Goal: Information Seeking & Learning: Learn about a topic

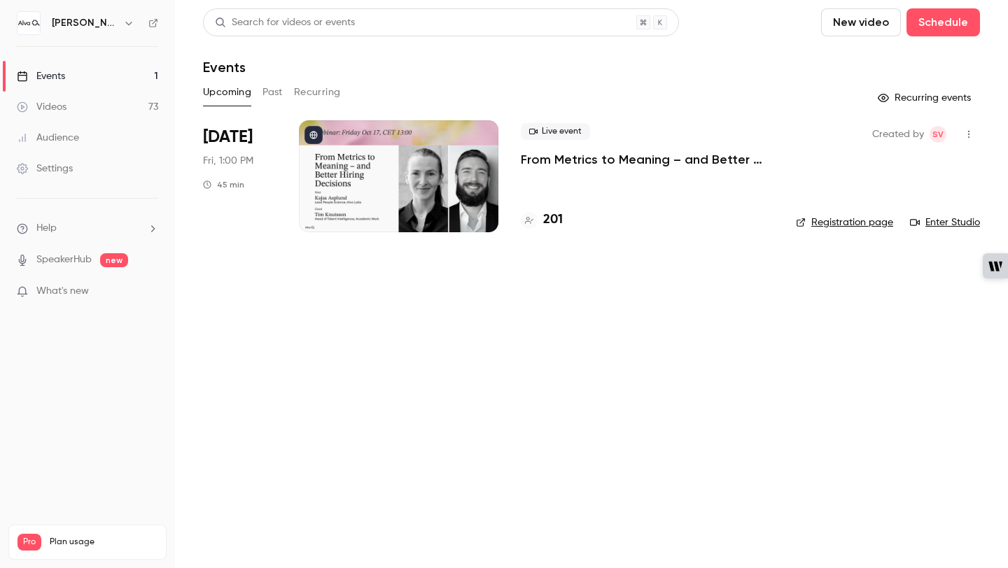
click at [34, 99] on link "Videos 73" at bounding box center [87, 107] width 175 height 31
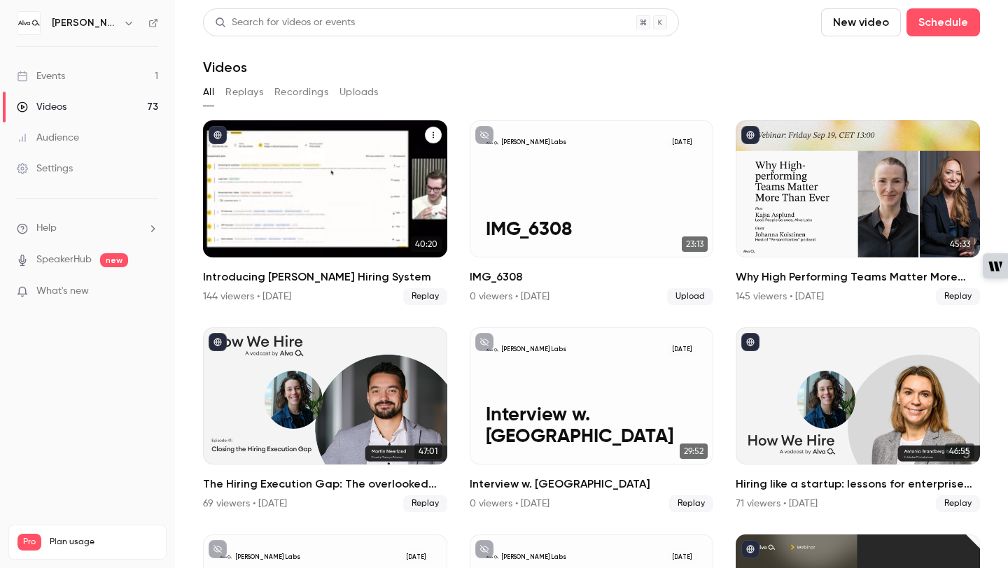
click at [405, 172] on div "Introducing Alva Hiring System" at bounding box center [325, 188] width 244 height 137
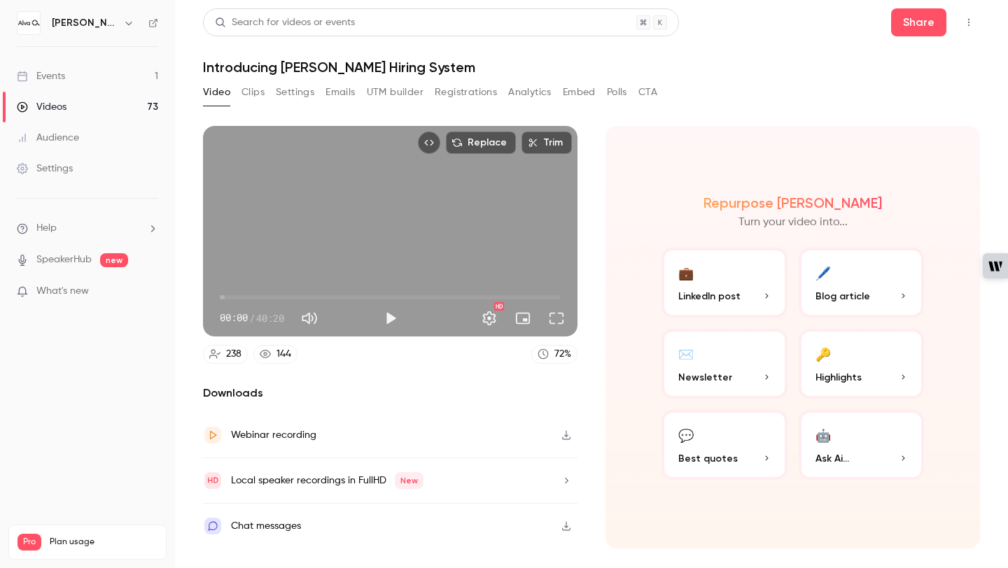
click at [715, 458] on span "Best quotes" at bounding box center [708, 459] width 60 height 15
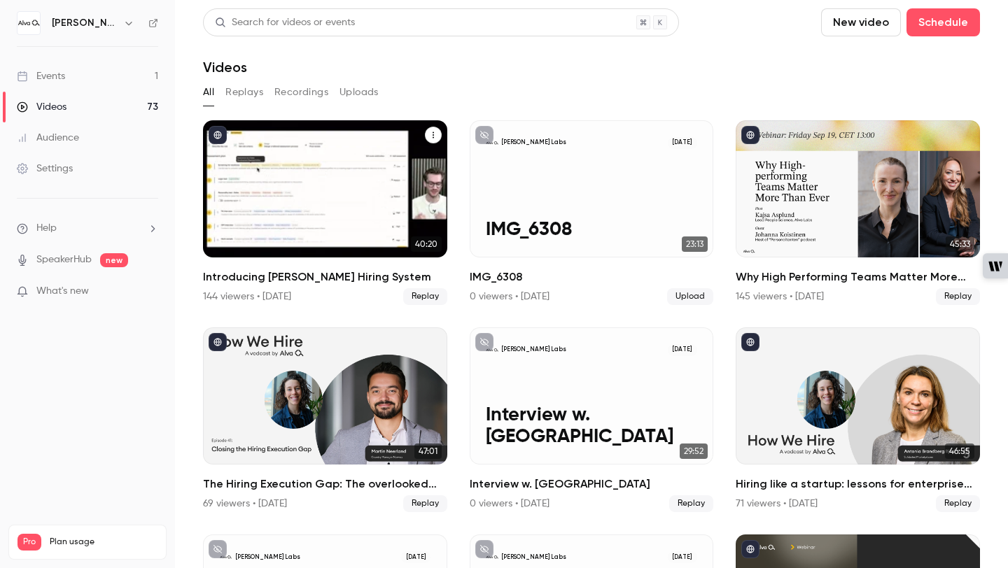
click at [435, 135] on icon "Introducing Alva Hiring System" at bounding box center [433, 135] width 8 height 8
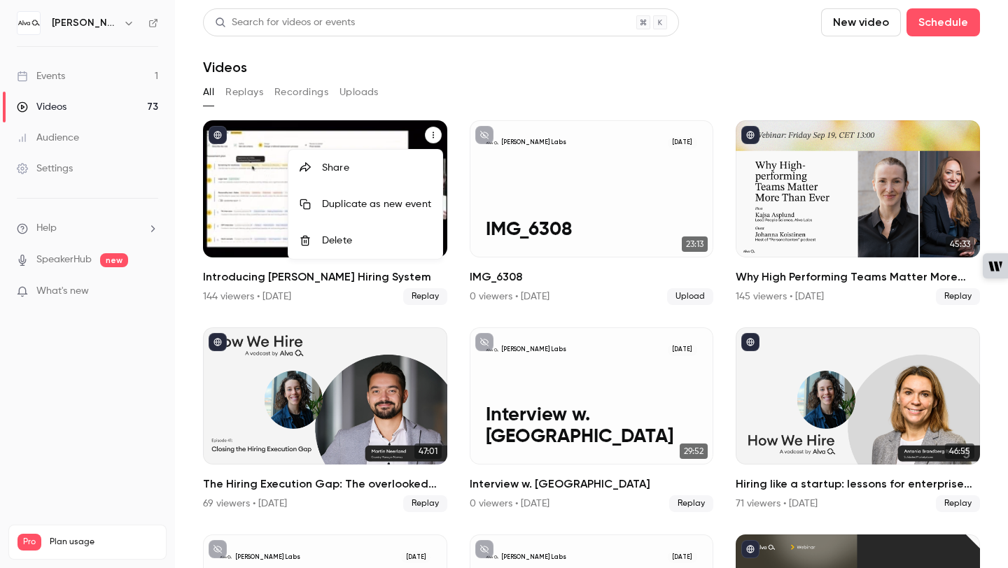
click at [343, 142] on div at bounding box center [504, 284] width 1008 height 568
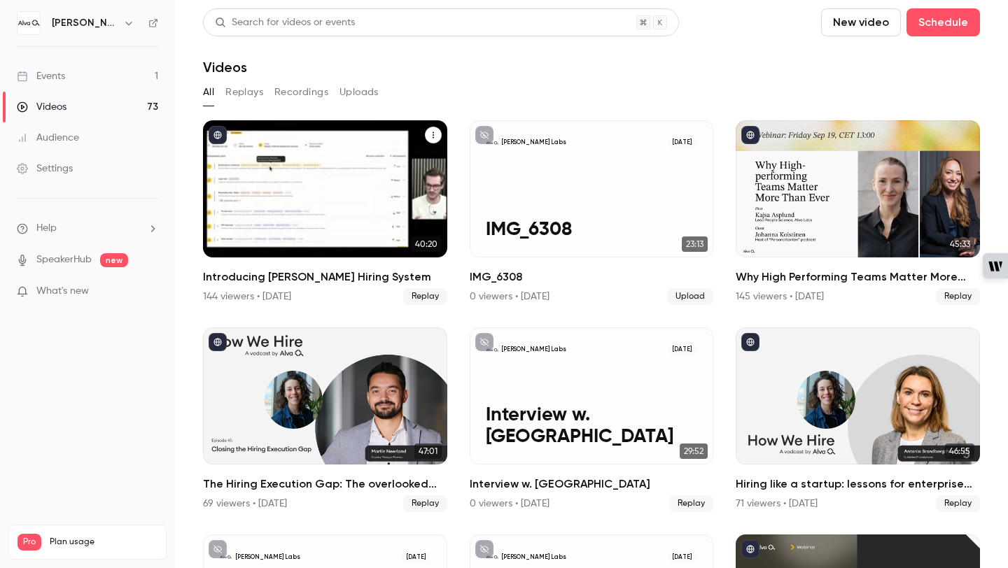
click at [343, 142] on div "Introducing Alva Hiring System" at bounding box center [325, 188] width 244 height 137
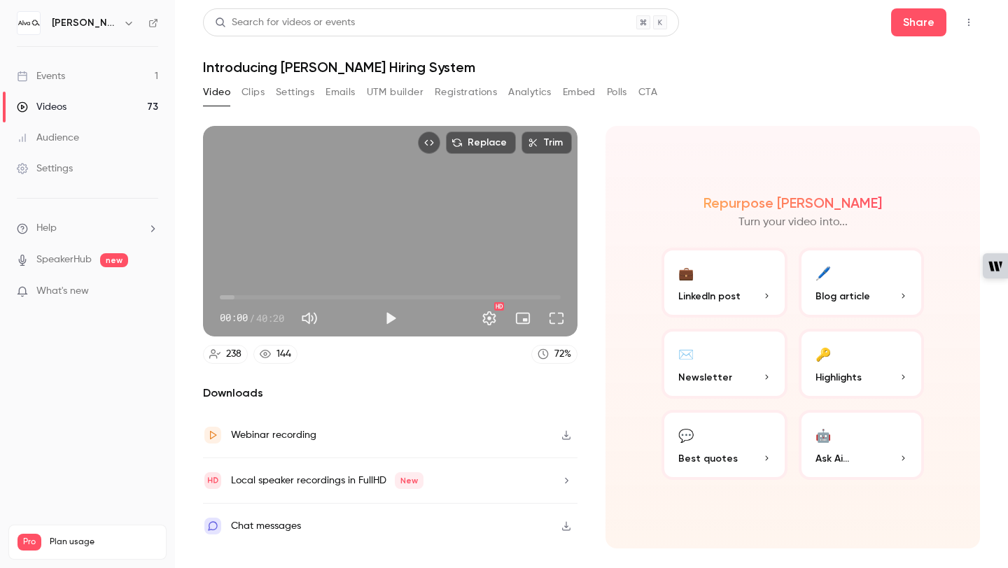
click at [971, 11] on button "Top Bar Actions" at bounding box center [969, 22] width 22 height 22
click at [971, 13] on div at bounding box center [504, 284] width 1008 height 568
click at [479, 99] on button "Registrations" at bounding box center [466, 92] width 62 height 22
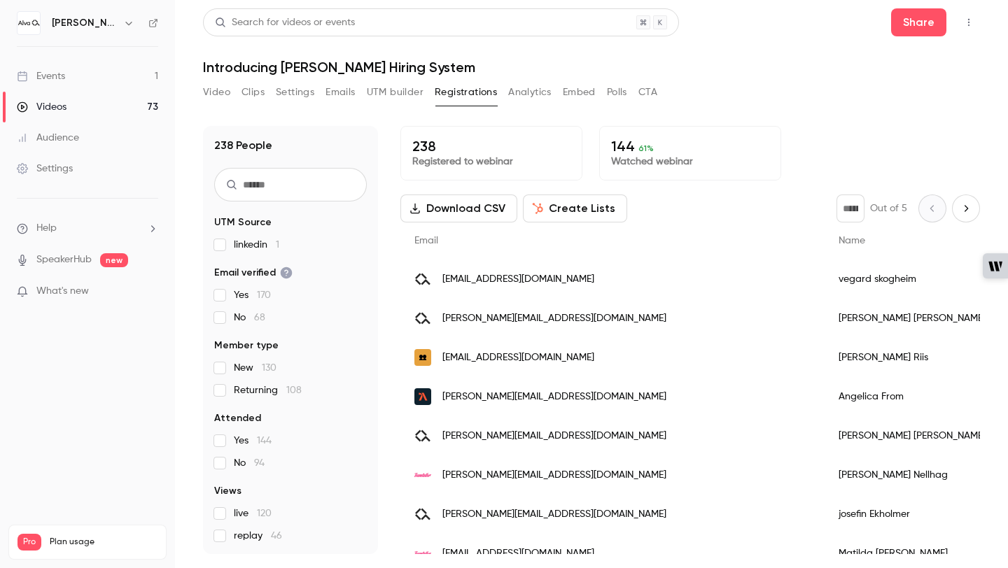
scroll to position [50, 0]
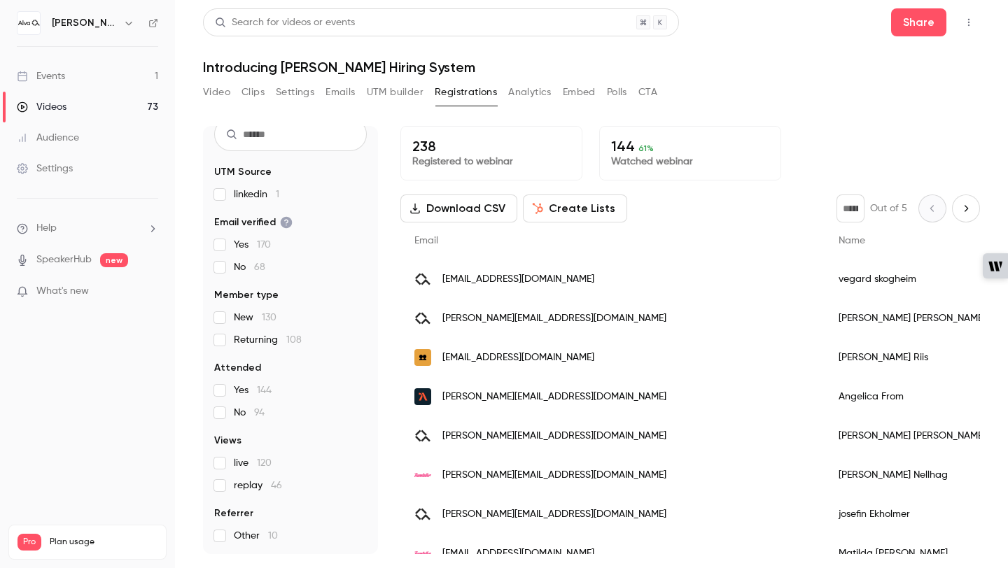
click at [533, 93] on button "Analytics" at bounding box center [529, 92] width 43 height 22
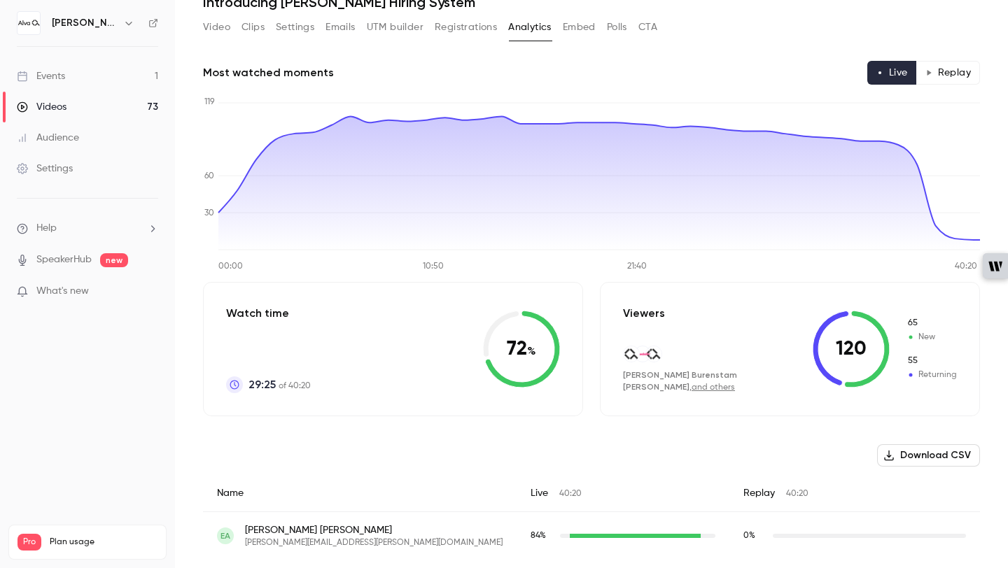
scroll to position [67, 0]
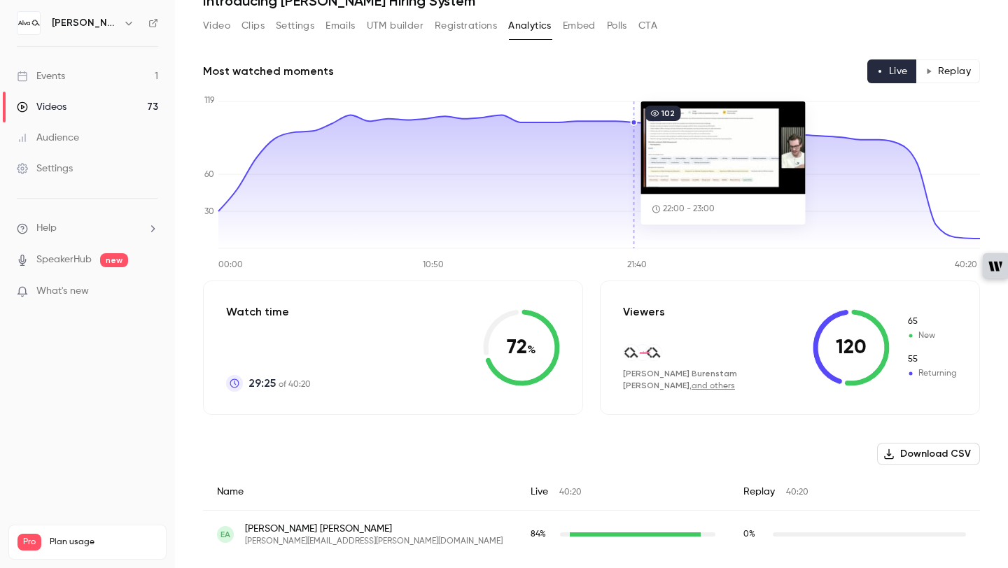
click at [213, 24] on button "Video" at bounding box center [216, 26] width 27 height 22
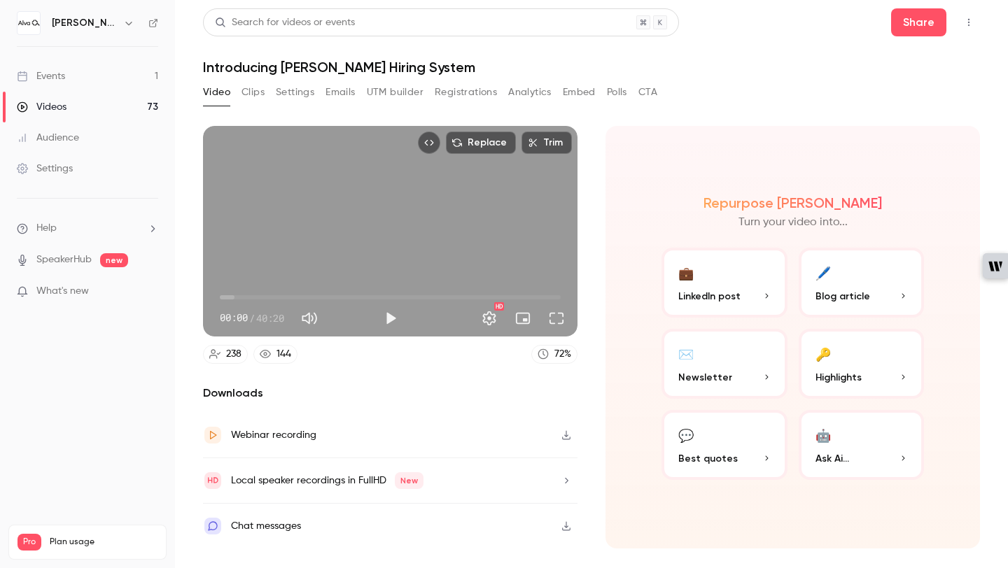
click at [255, 534] on div "Chat messages" at bounding box center [266, 526] width 70 height 17
